Goal: Information Seeking & Learning: Understand process/instructions

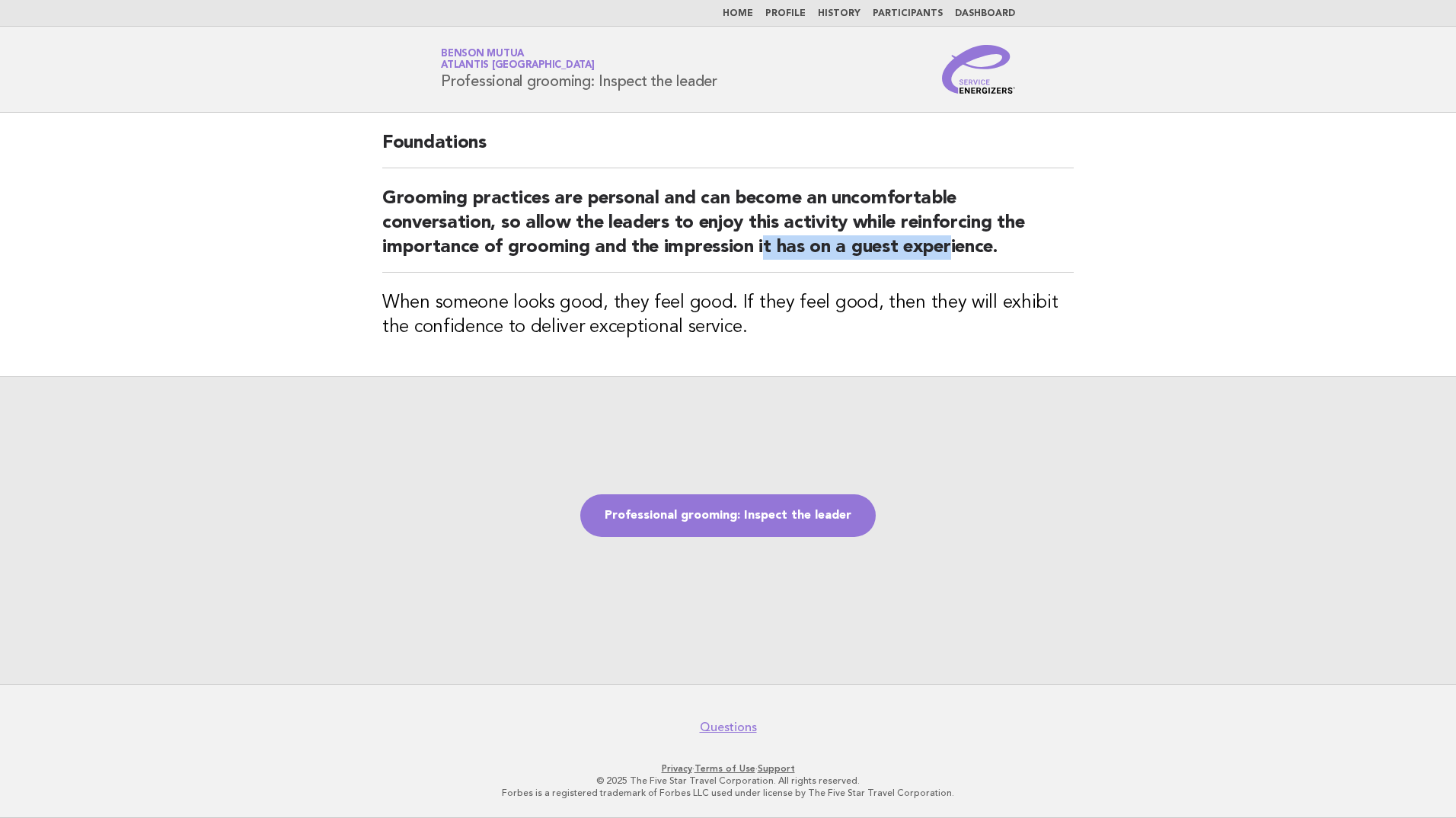
drag, startPoint x: 761, startPoint y: 243, endPoint x: 910, endPoint y: 257, distance: 149.7
click at [936, 253] on h2 "Grooming practices are personal and can become an uncomfortable conversation, s…" at bounding box center [728, 230] width 691 height 86
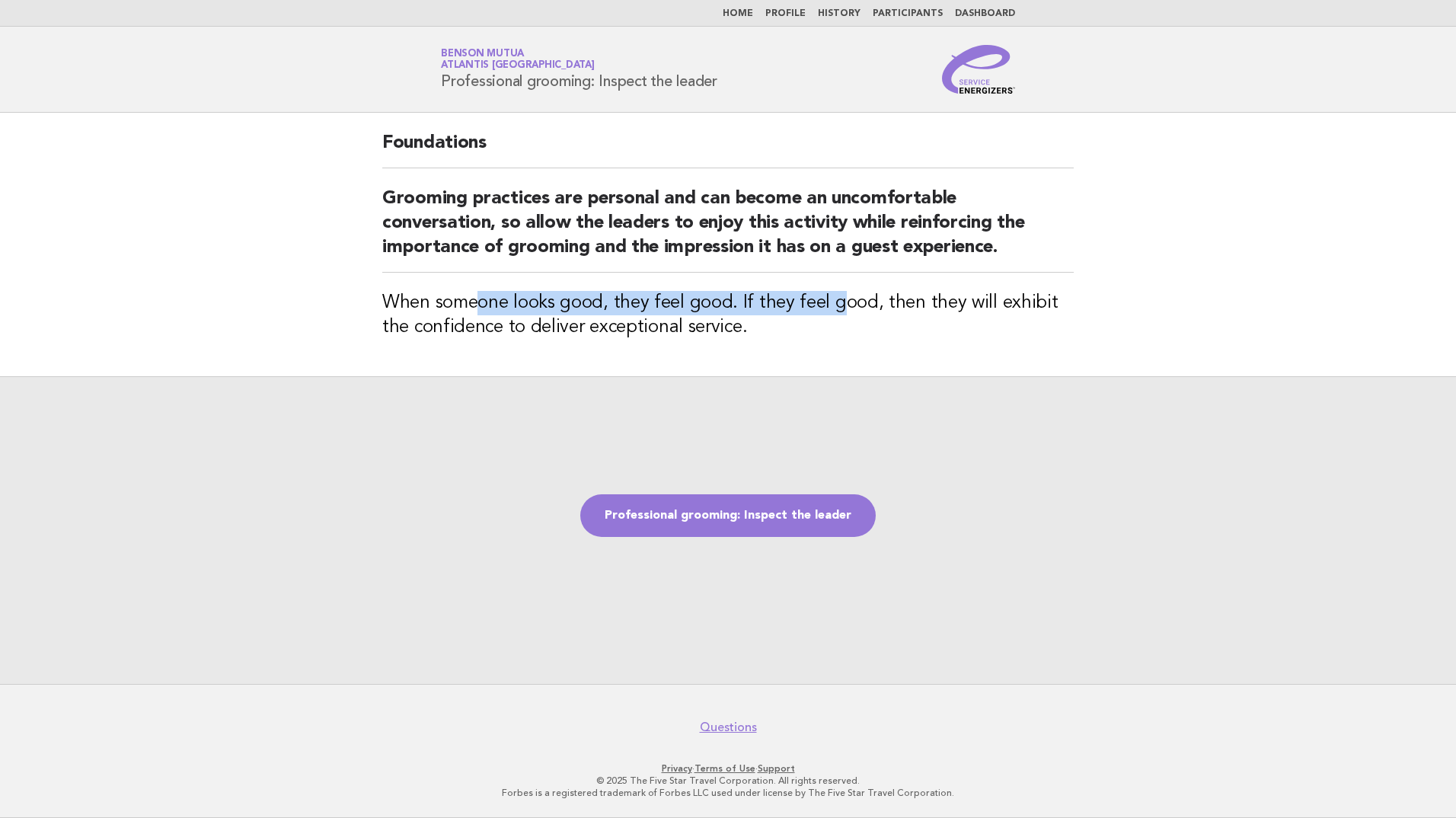
drag, startPoint x: 498, startPoint y: 305, endPoint x: 833, endPoint y: 312, distance: 335.1
click at [833, 312] on h3 "When someone looks good, they feel good. If they feel good, then they will exhi…" at bounding box center [728, 315] width 691 height 48
drag, startPoint x: 558, startPoint y: 339, endPoint x: 587, endPoint y: 345, distance: 29.6
click at [587, 345] on div "Foundations Grooming practices are personal and can become an uncomfortable con…" at bounding box center [728, 244] width 728 height 263
click at [685, 365] on div "Foundations Grooming practices are personal and can become an uncomfortable con…" at bounding box center [728, 244] width 728 height 263
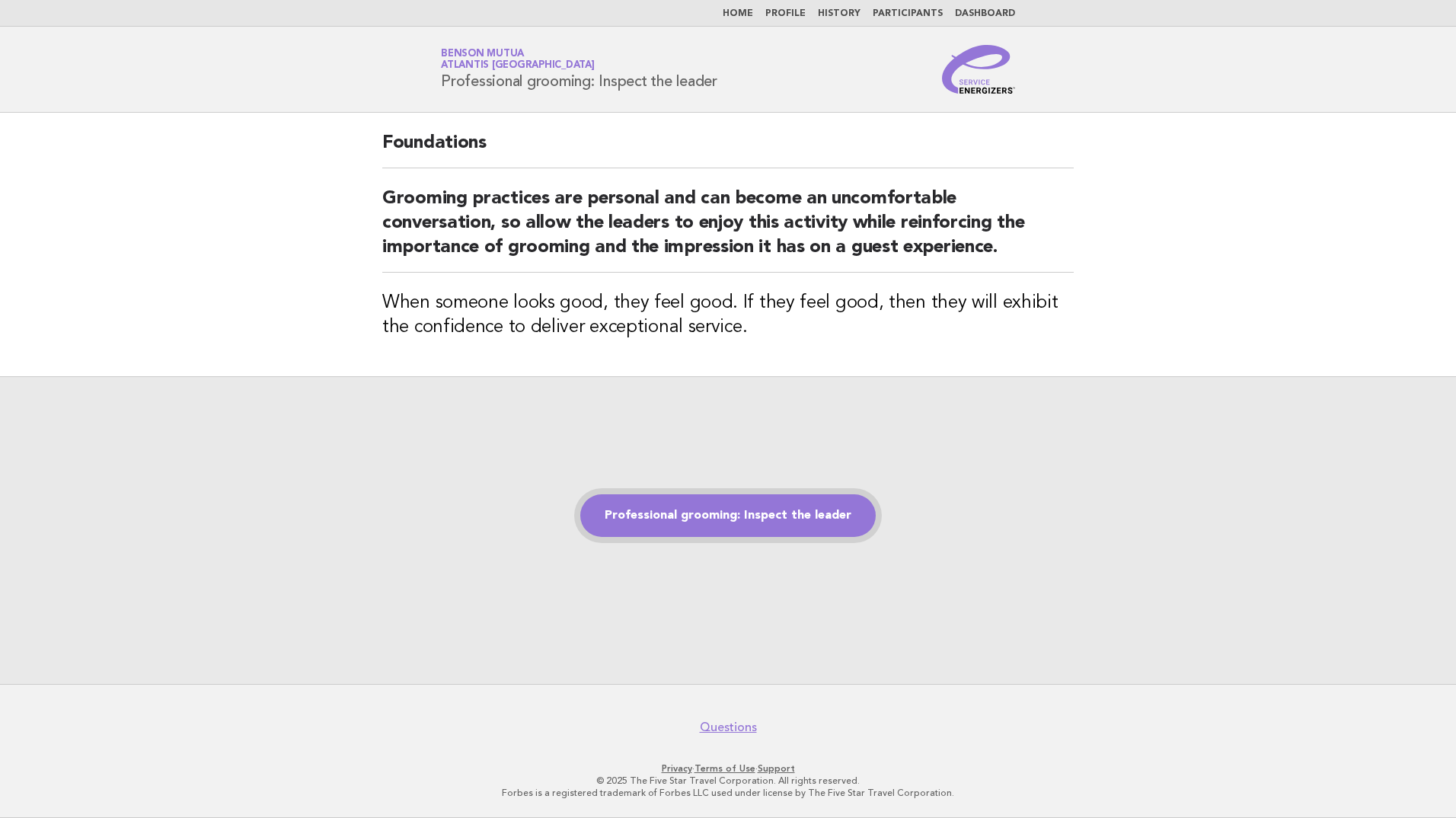
click at [701, 512] on link "Professional grooming: Inspect the leader" at bounding box center [727, 515] width 296 height 43
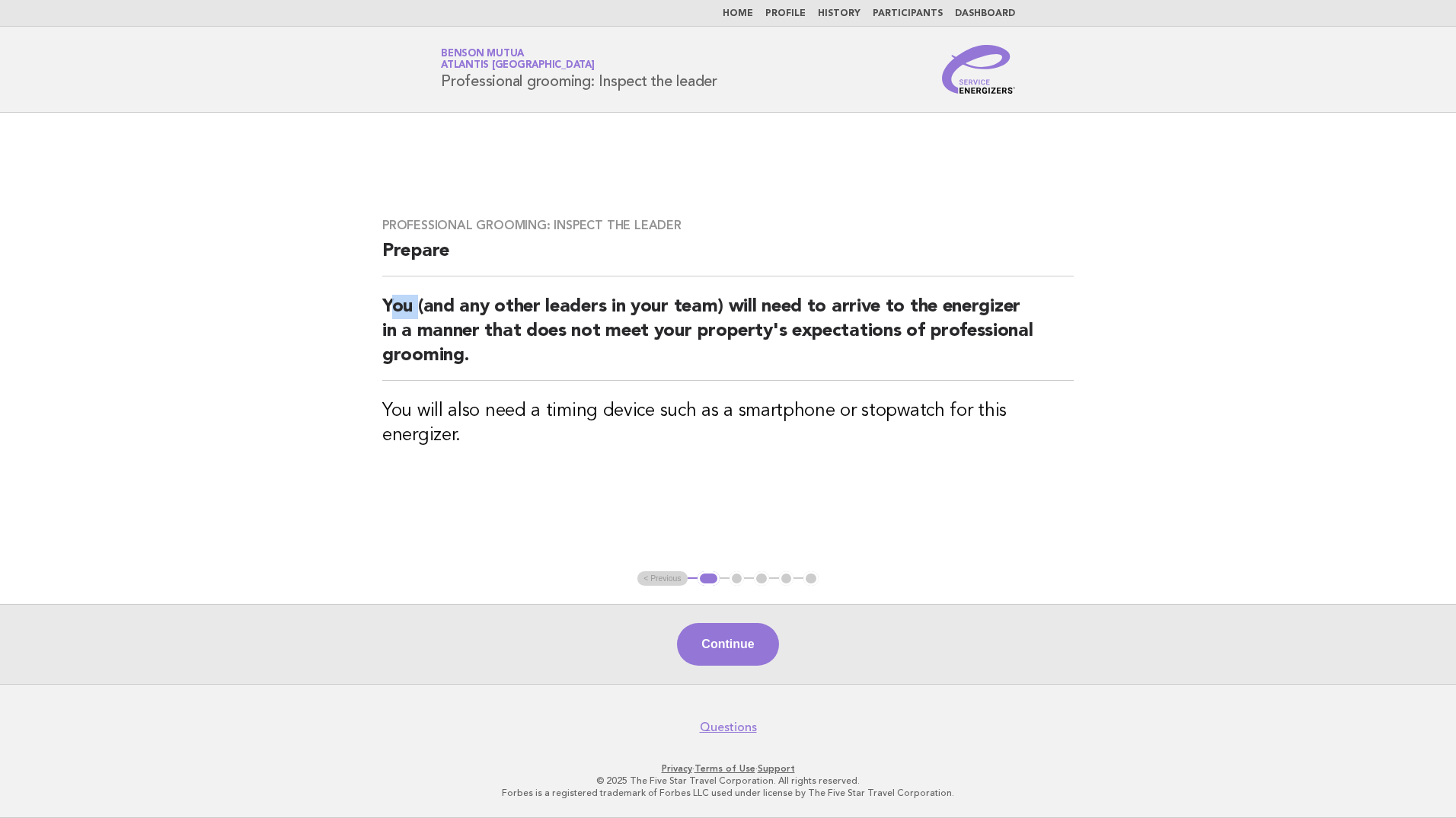
drag, startPoint x: 416, startPoint y: 307, endPoint x: 392, endPoint y: 304, distance: 24.2
click at [392, 304] on h2 "You (and any other leaders in your team) will need to arrive to the energizer i…" at bounding box center [728, 338] width 691 height 86
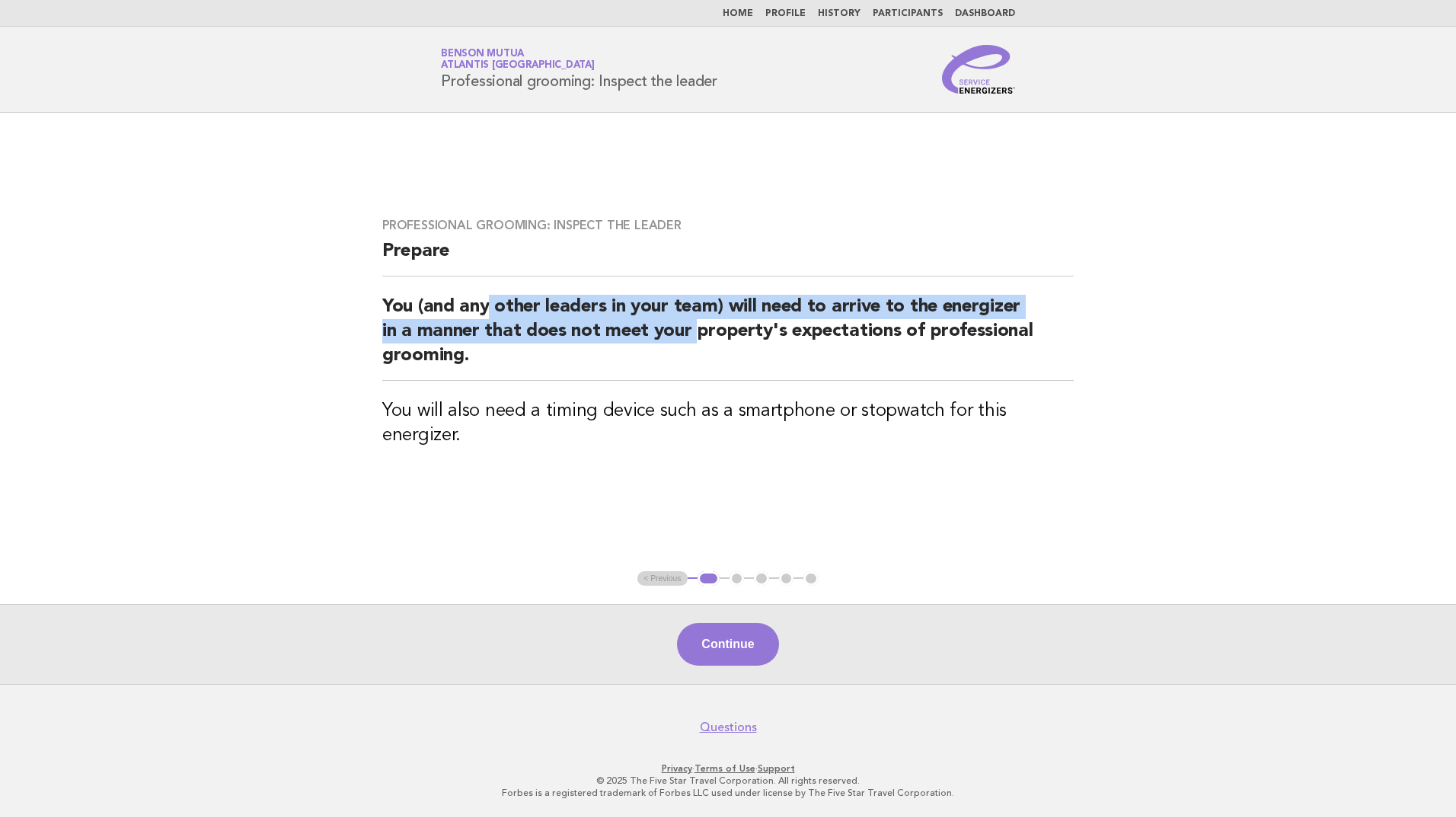
drag, startPoint x: 574, startPoint y: 307, endPoint x: 698, endPoint y: 323, distance: 125.0
click at [698, 323] on h2 "You (and any other leaders in your team) will need to arrive to the energizer i…" at bounding box center [728, 338] width 691 height 86
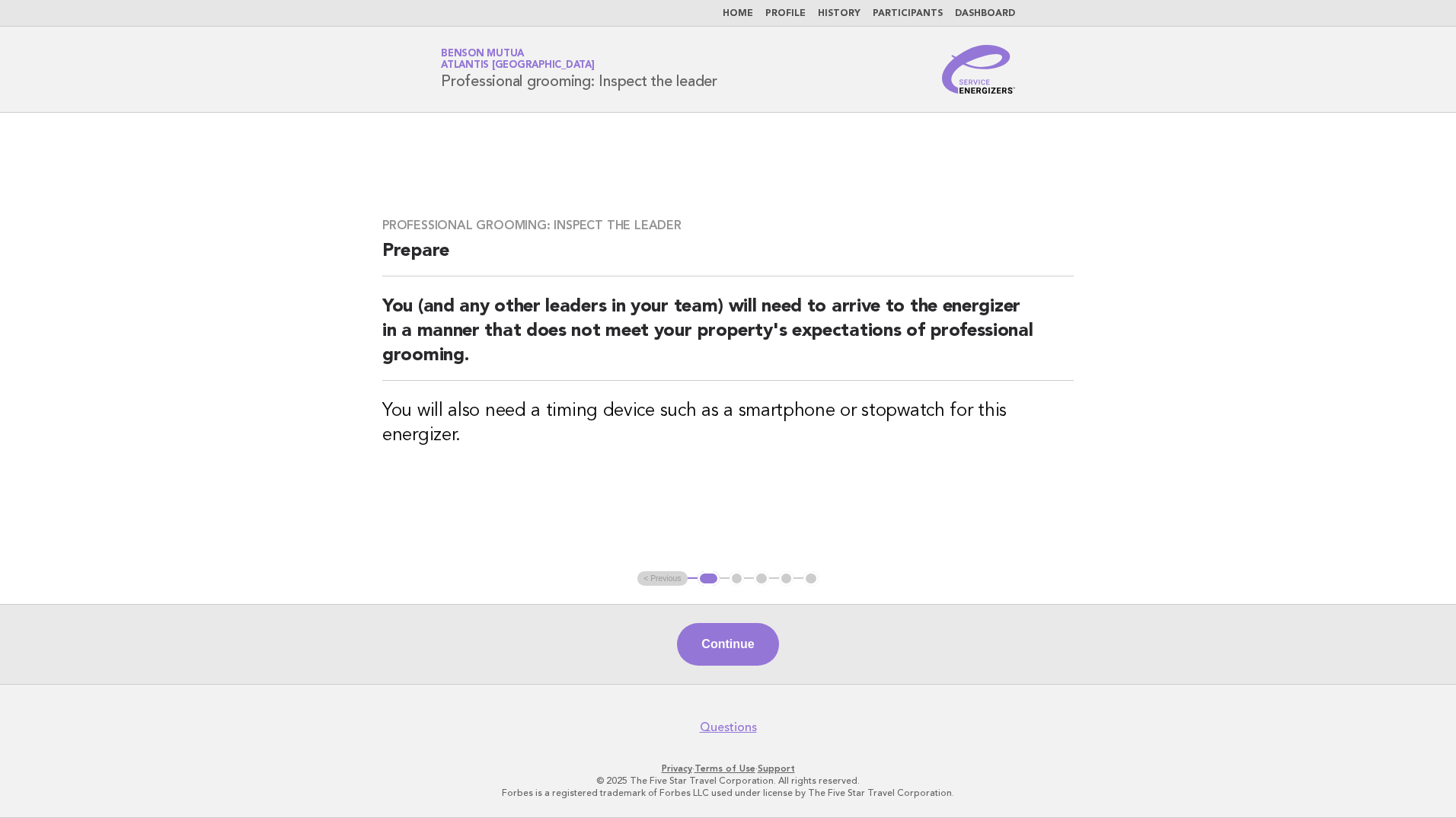
click at [689, 380] on h2 "You (and any other leaders in your team) will need to arrive to the energizer i…" at bounding box center [728, 338] width 691 height 86
drag, startPoint x: 591, startPoint y: 81, endPoint x: 828, endPoint y: 149, distance: 246.6
click at [881, 137] on body "Home Profile History Participants Dashboard Service Energizers Benson Mutua Atl…" at bounding box center [728, 409] width 1456 height 818
click at [714, 311] on h2 "You (and any other leaders in your team) will need to arrive to the energizer i…" at bounding box center [728, 338] width 691 height 86
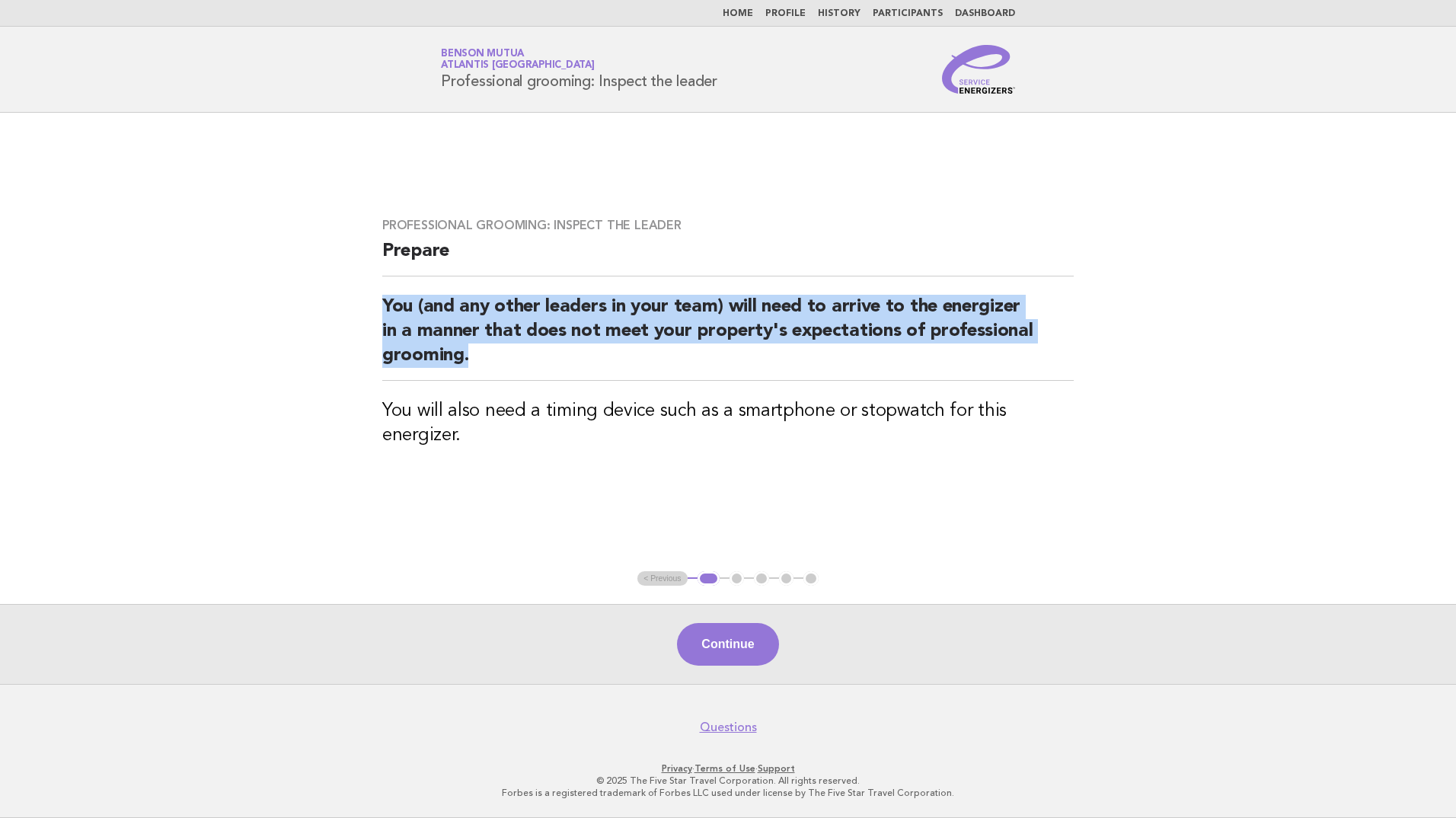
drag, startPoint x: 890, startPoint y: 353, endPoint x: 472, endPoint y: 240, distance: 433.0
click at [472, 240] on div "Professional grooming: Inspect the leader Prepare You (and any other leaders in…" at bounding box center [728, 342] width 728 height 285
click at [720, 654] on button "Continue" at bounding box center [727, 644] width 101 height 43
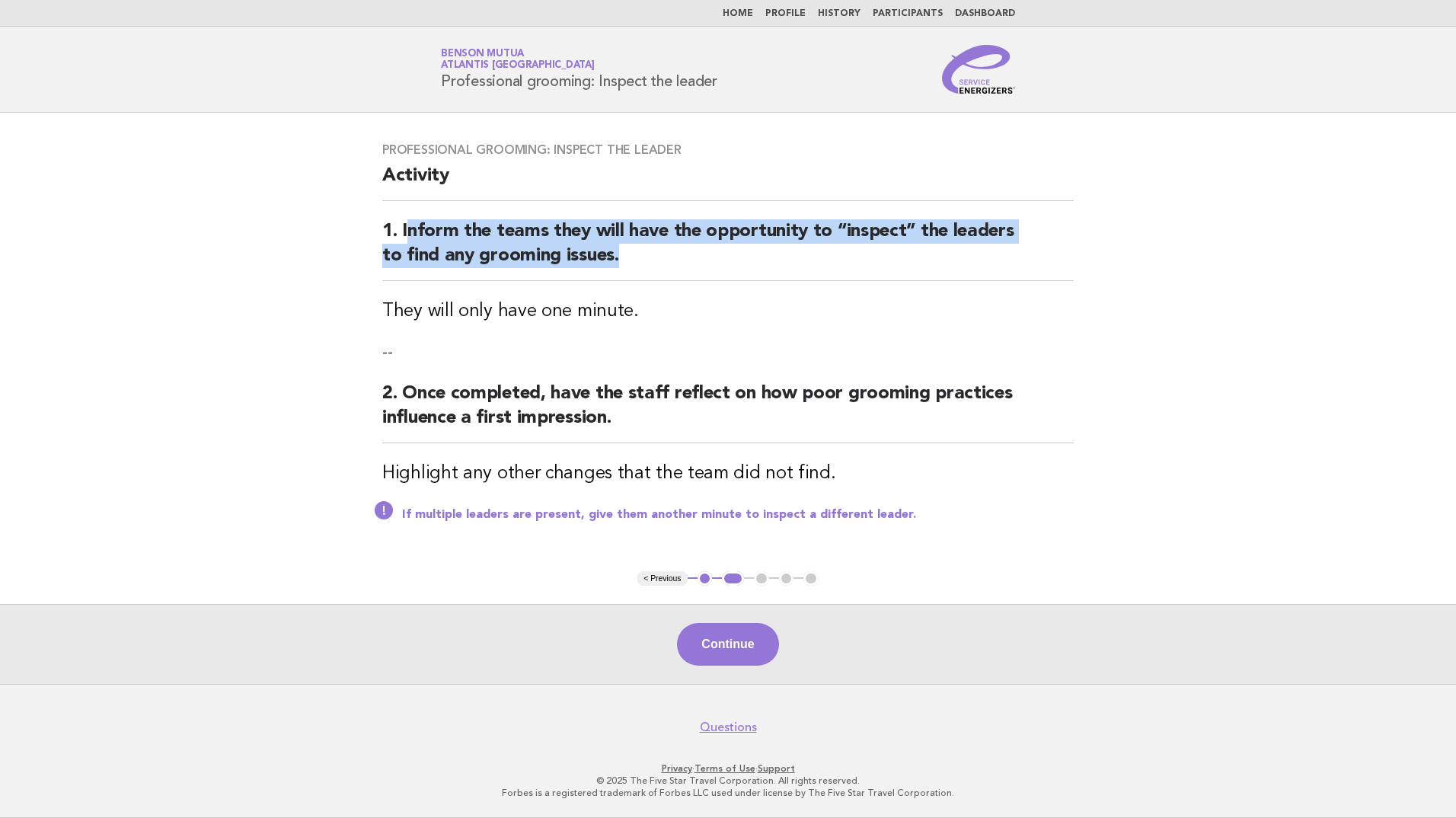
drag, startPoint x: 409, startPoint y: 234, endPoint x: 637, endPoint y: 247, distance: 228.4
click at [637, 247] on h2 "1. Inform the teams they will have the opportunity to “inspect” the leaders to …" at bounding box center [728, 250] width 691 height 61
click at [753, 15] on link "Home" at bounding box center [738, 14] width 31 height 9
